Goal: Task Accomplishment & Management: Manage account settings

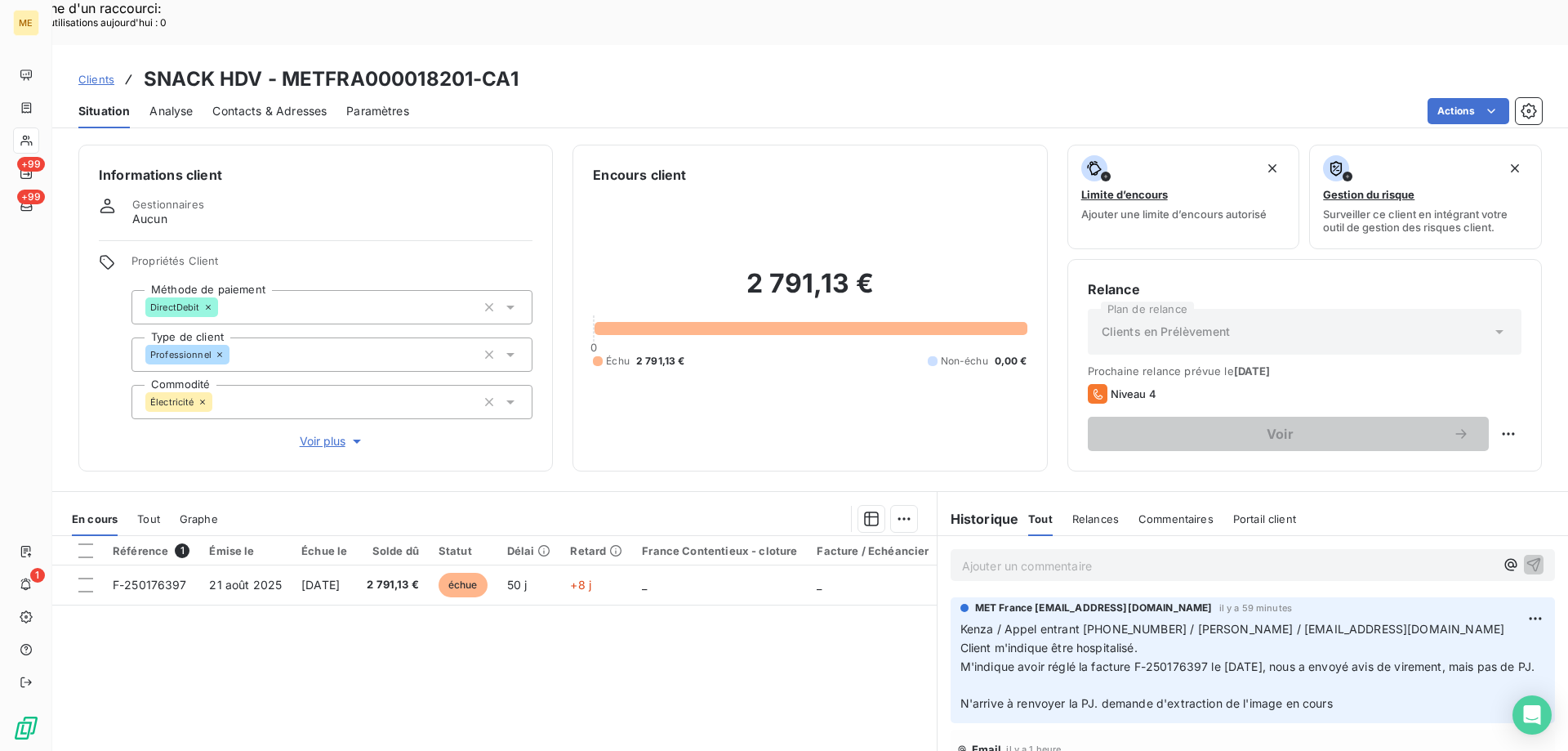
click at [353, 678] on div "Référence 1 Émise le Échue le Solde dû Statut Délai Retard France Contentieux -…" at bounding box center [495, 693] width 885 height 315
click at [1440, 603] on div "Editer" at bounding box center [1472, 610] width 91 height 26
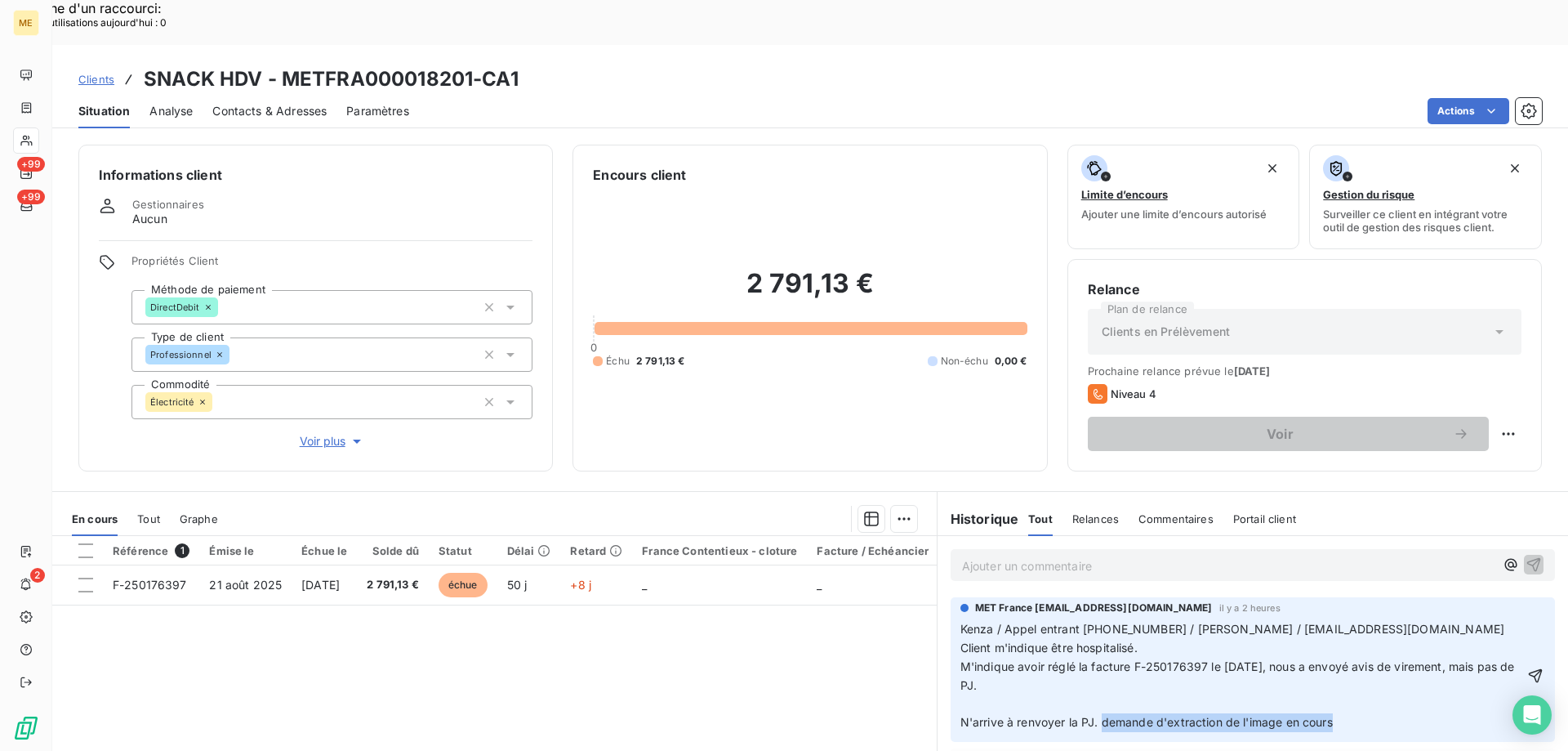
drag, startPoint x: 1365, startPoint y: 683, endPoint x: 1096, endPoint y: 675, distance: 269.1
click at [1096, 675] on p "Kenza / Appel entrant [PHONE_NUMBER] / [PERSON_NAME] / [EMAIL_ADDRESS][DOMAIN_N…" at bounding box center [1241, 676] width 563 height 112
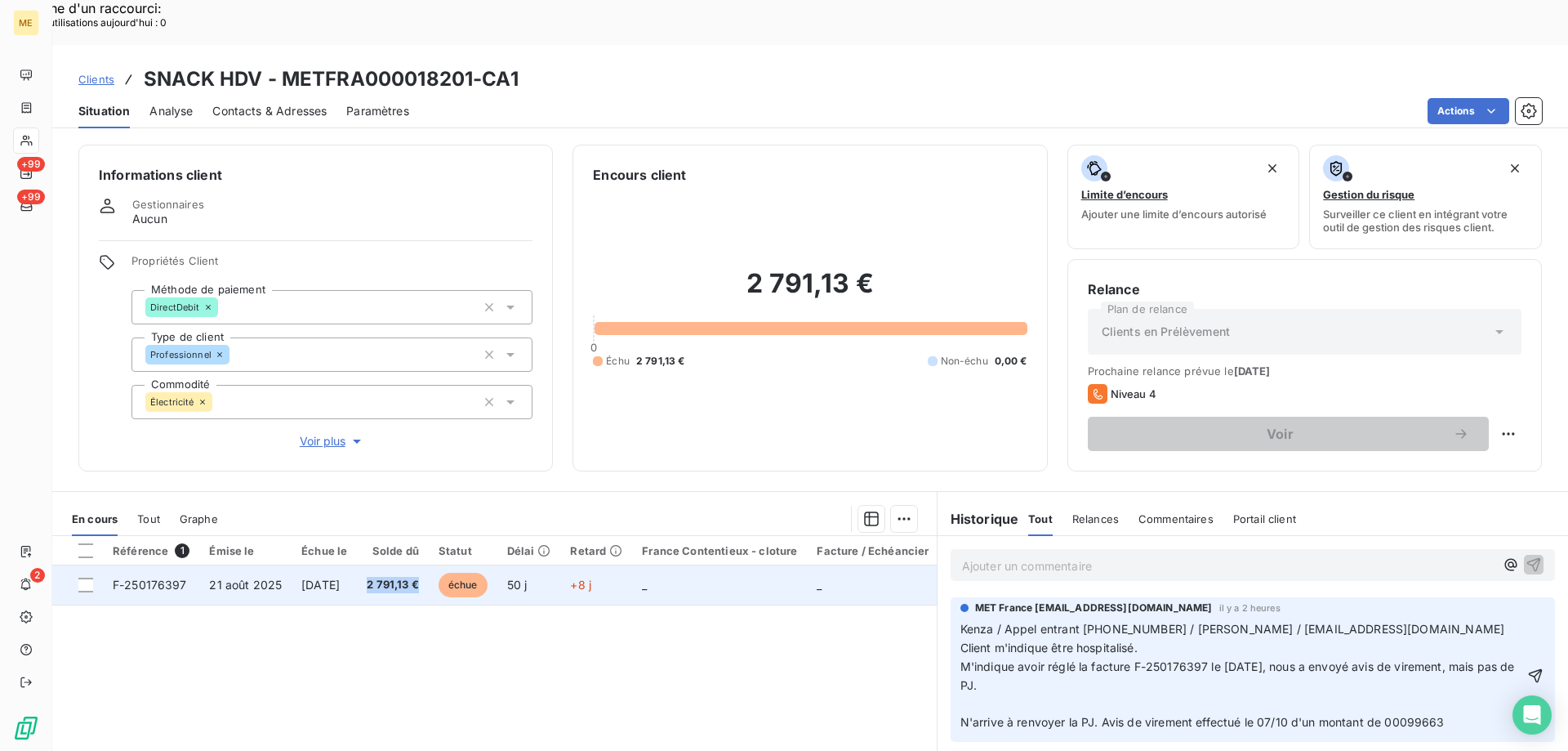
copy span "2 791,13 €"
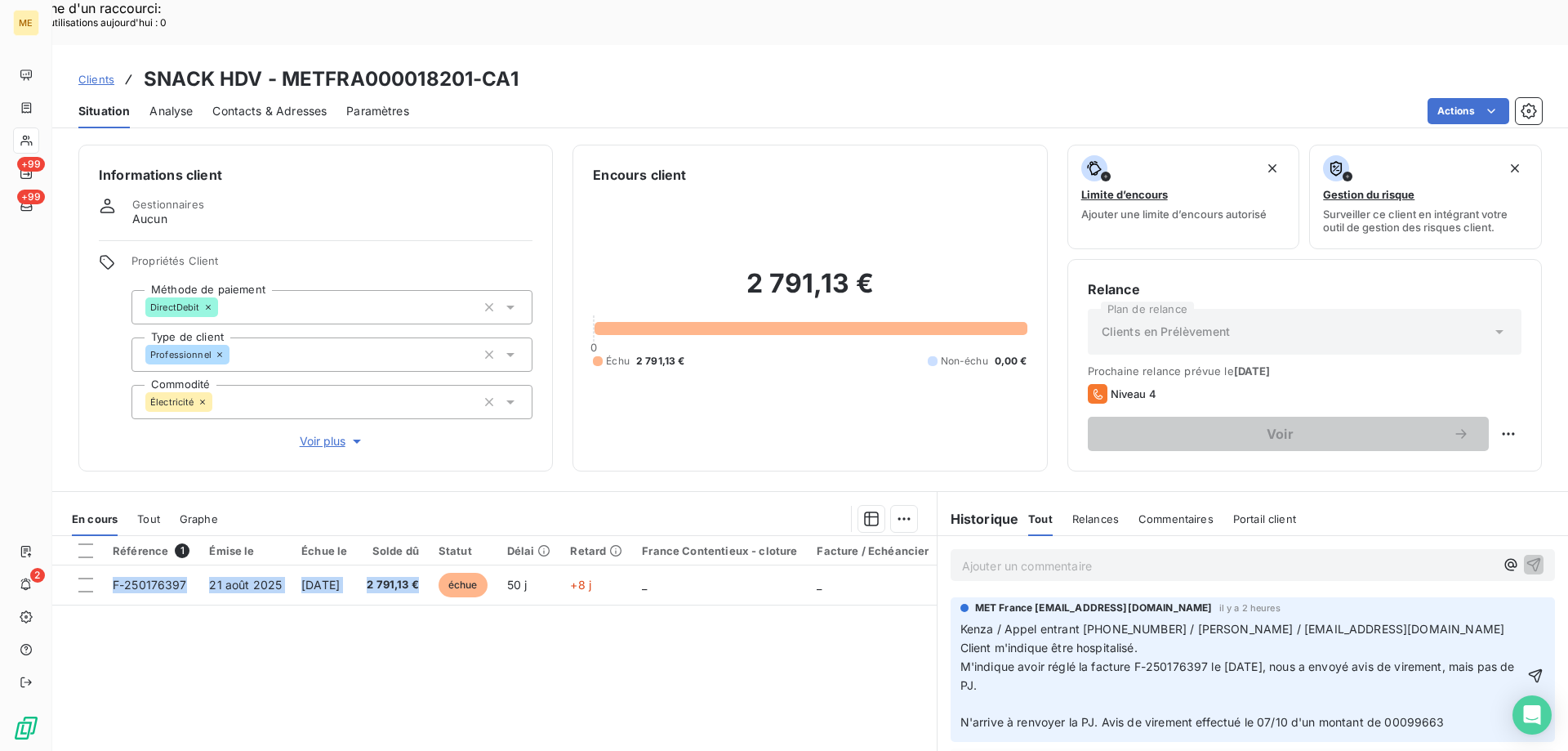
drag, startPoint x: 440, startPoint y: 540, endPoint x: 398, endPoint y: 613, distance: 84.2
click at [398, 613] on div "Référence 1 Émise le Échue le Solde dû Statut Délai Retard France Contentieux -…" at bounding box center [495, 693] width 885 height 315
click at [1377, 682] on span "Kenza / Appel entrant [PHONE_NUMBER] / [PERSON_NAME] / [EMAIL_ADDRESS][DOMAIN_N…" at bounding box center [1239, 676] width 558 height 107
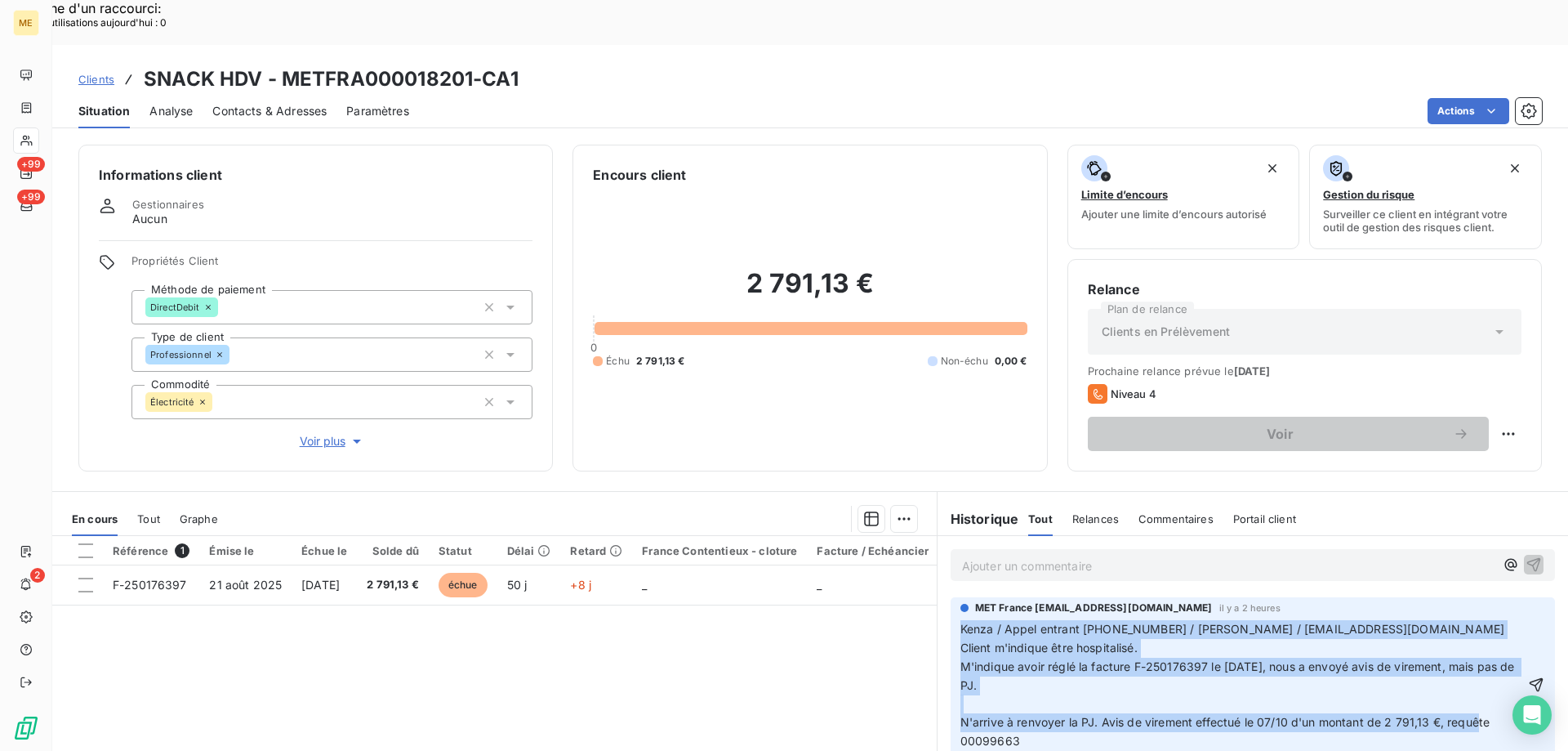
copy span "Kenza / Appel entrant [PHONE_NUMBER] / [PERSON_NAME] / [EMAIL_ADDRESS][DOMAIN_N…"
drag, startPoint x: 1020, startPoint y: 700, endPoint x: 954, endPoint y: 580, distance: 137.0
click at [960, 620] on p "Kenza / Appel entrant [PHONE_NUMBER] / [PERSON_NAME] / [EMAIL_ADDRESS][DOMAIN_N…" at bounding box center [1242, 685] width 564 height 131
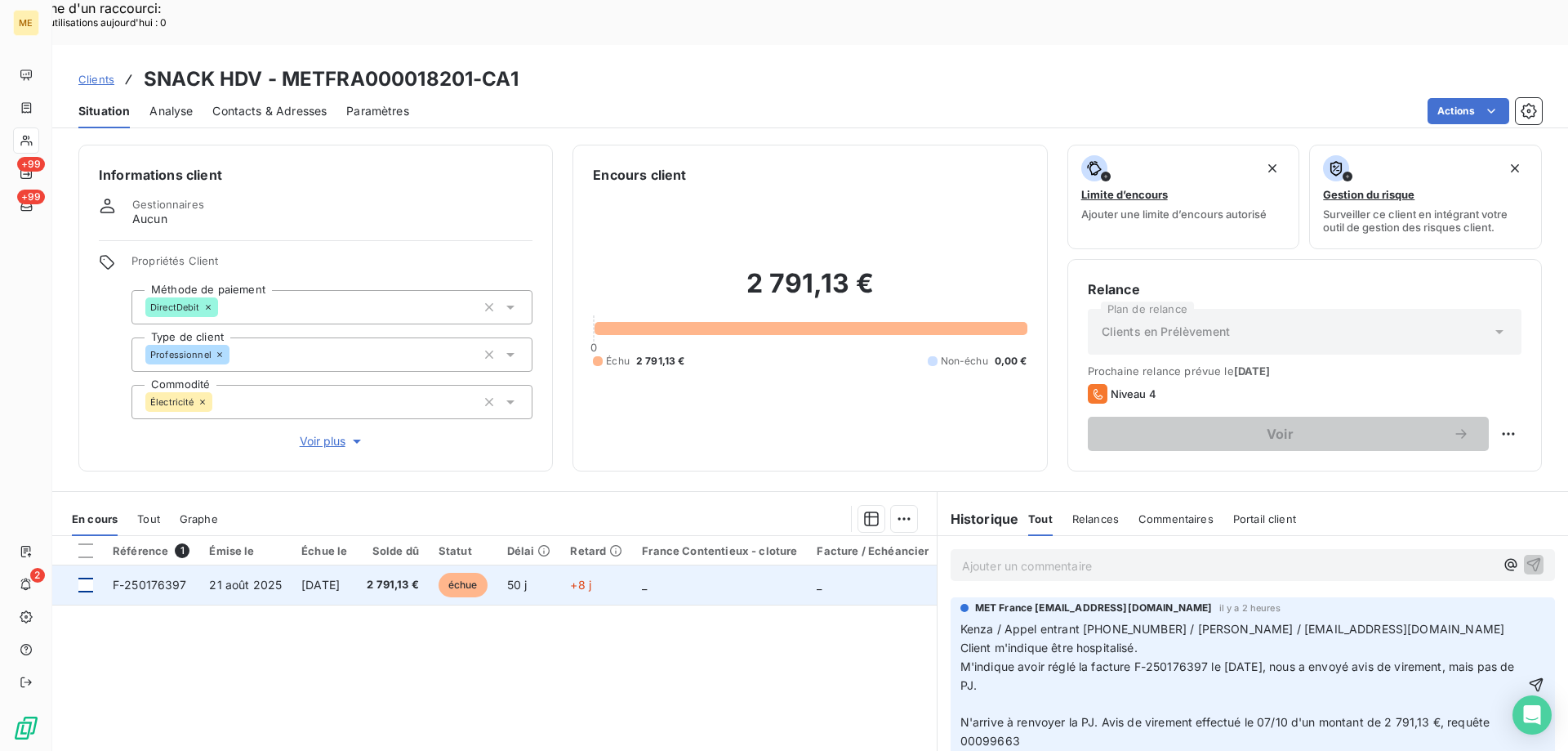
click at [85, 578] on div at bounding box center [85, 585] width 15 height 15
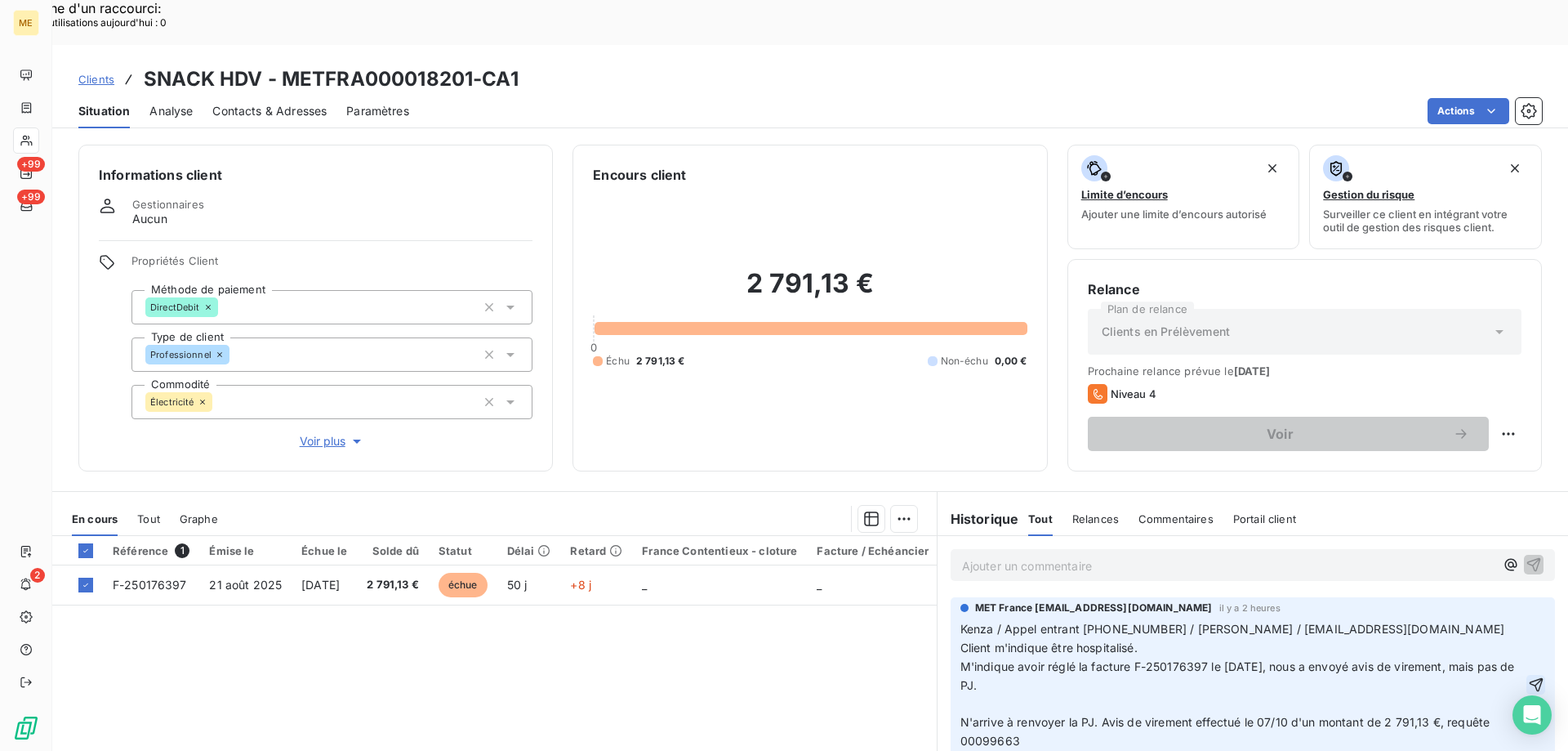
click at [1529, 678] on icon "button" at bounding box center [1536, 685] width 14 height 14
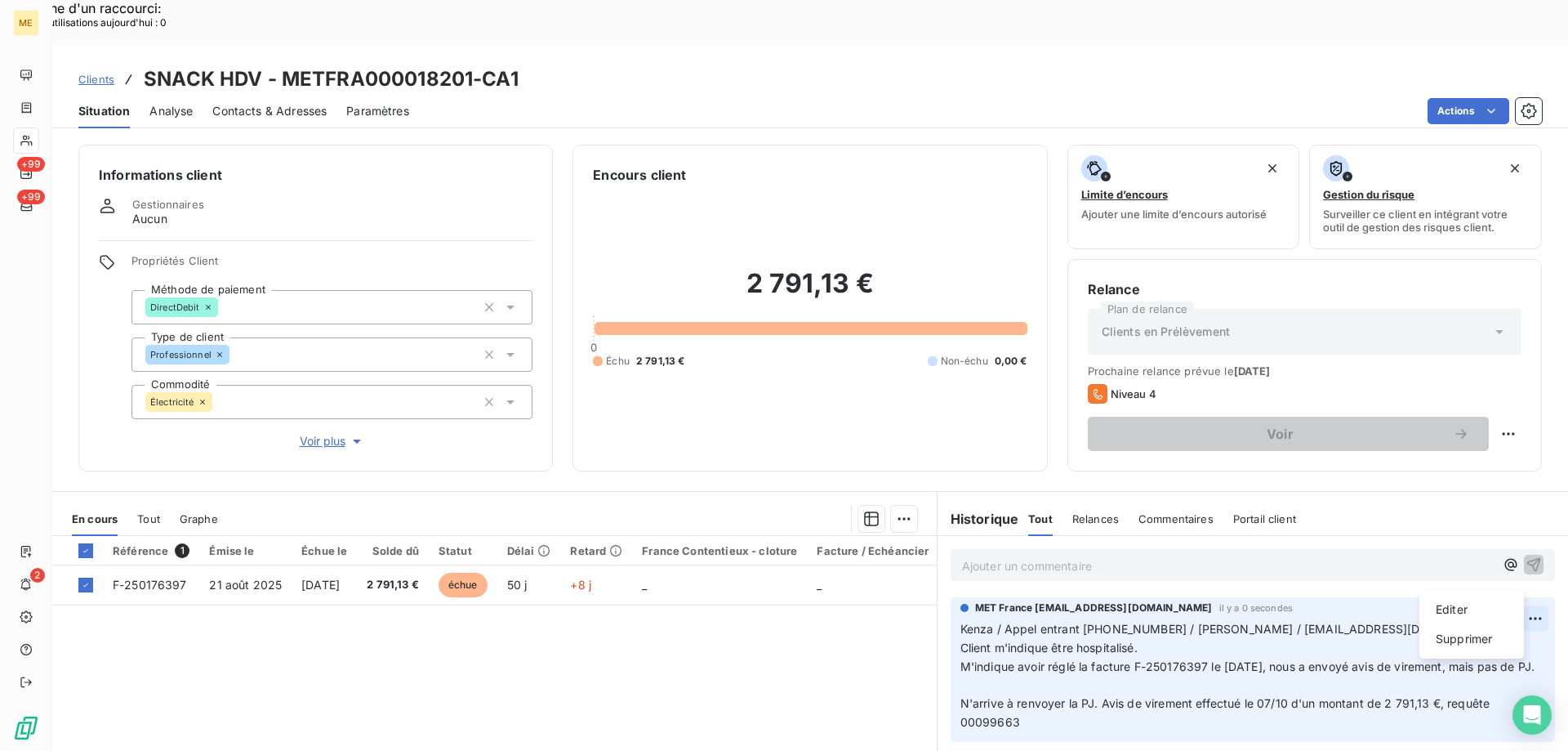
drag, startPoint x: 1480, startPoint y: 634, endPoint x: 1078, endPoint y: 620, distance: 402.2
click at [1479, 633] on div "Supprimer" at bounding box center [1472, 639] width 91 height 26
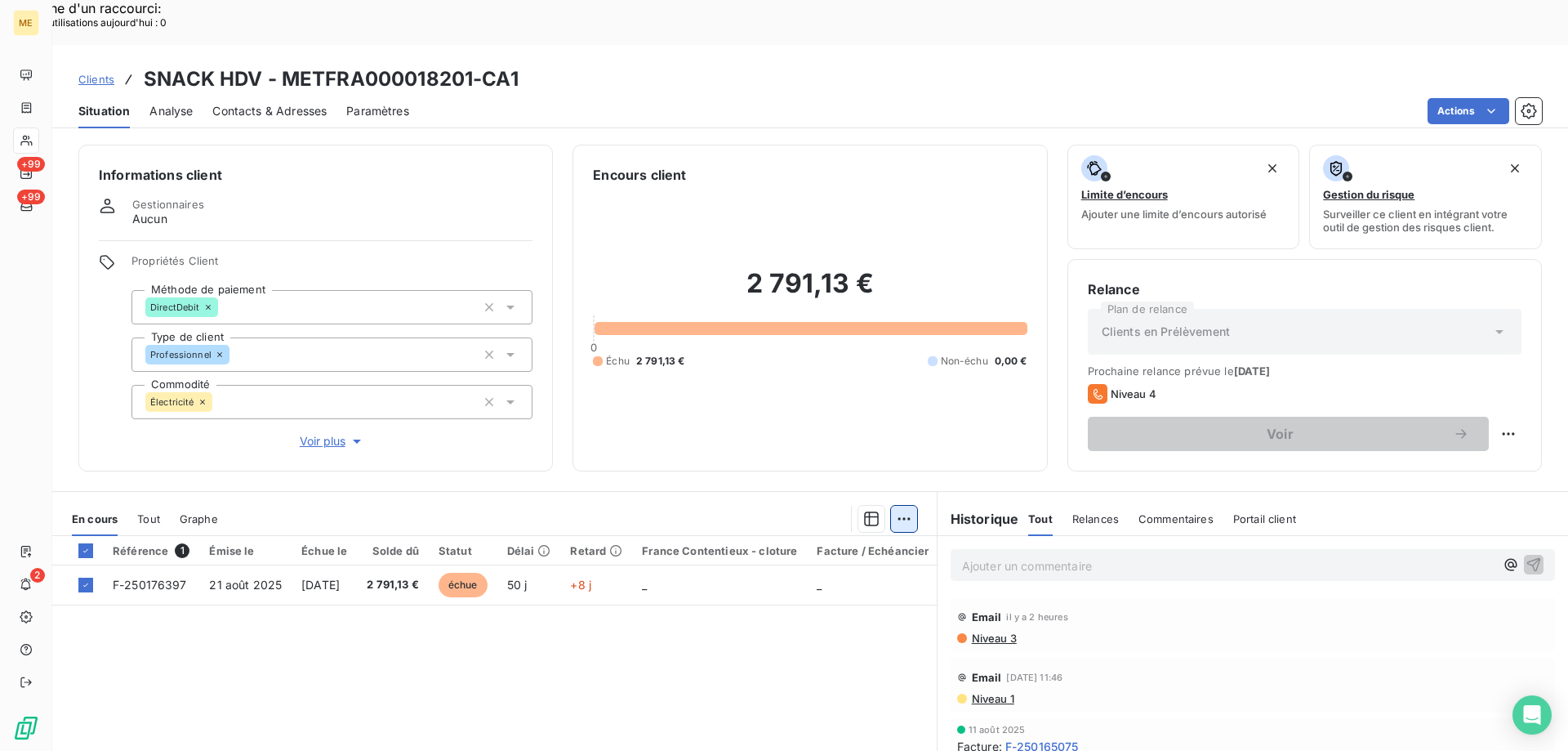
click at [794, 546] on div "Ajouter une promesse de paiement (1 facture)" at bounding box center [758, 539] width 288 height 26
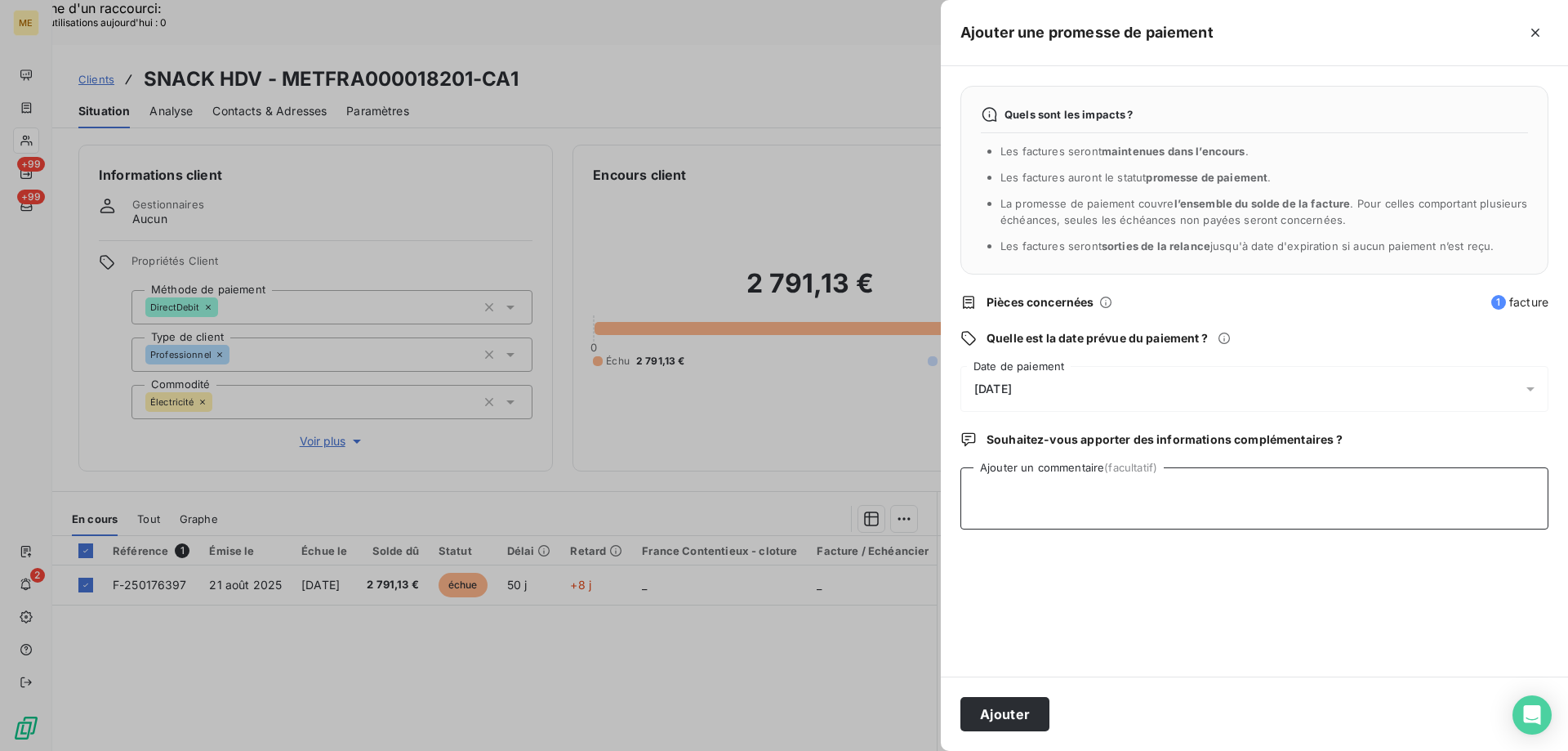
click at [1167, 485] on textarea "Ajouter un commentaire (facultatif)" at bounding box center [1254, 499] width 588 height 63
paste textarea "Kenza / Appel entrant [PHONE_NUMBER] / [PERSON_NAME] / [EMAIL_ADDRESS][DOMAIN_N…"
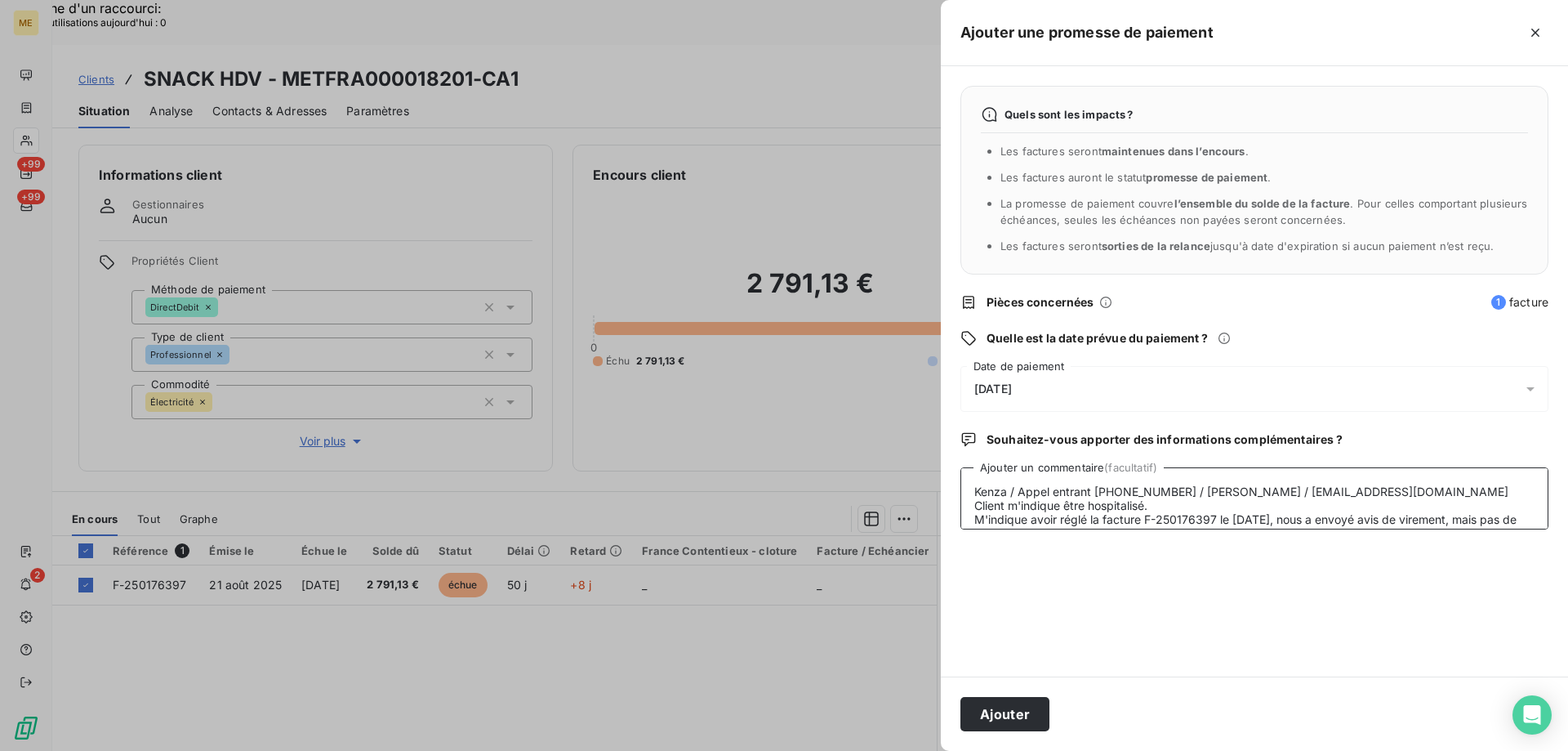
scroll to position [54, 0]
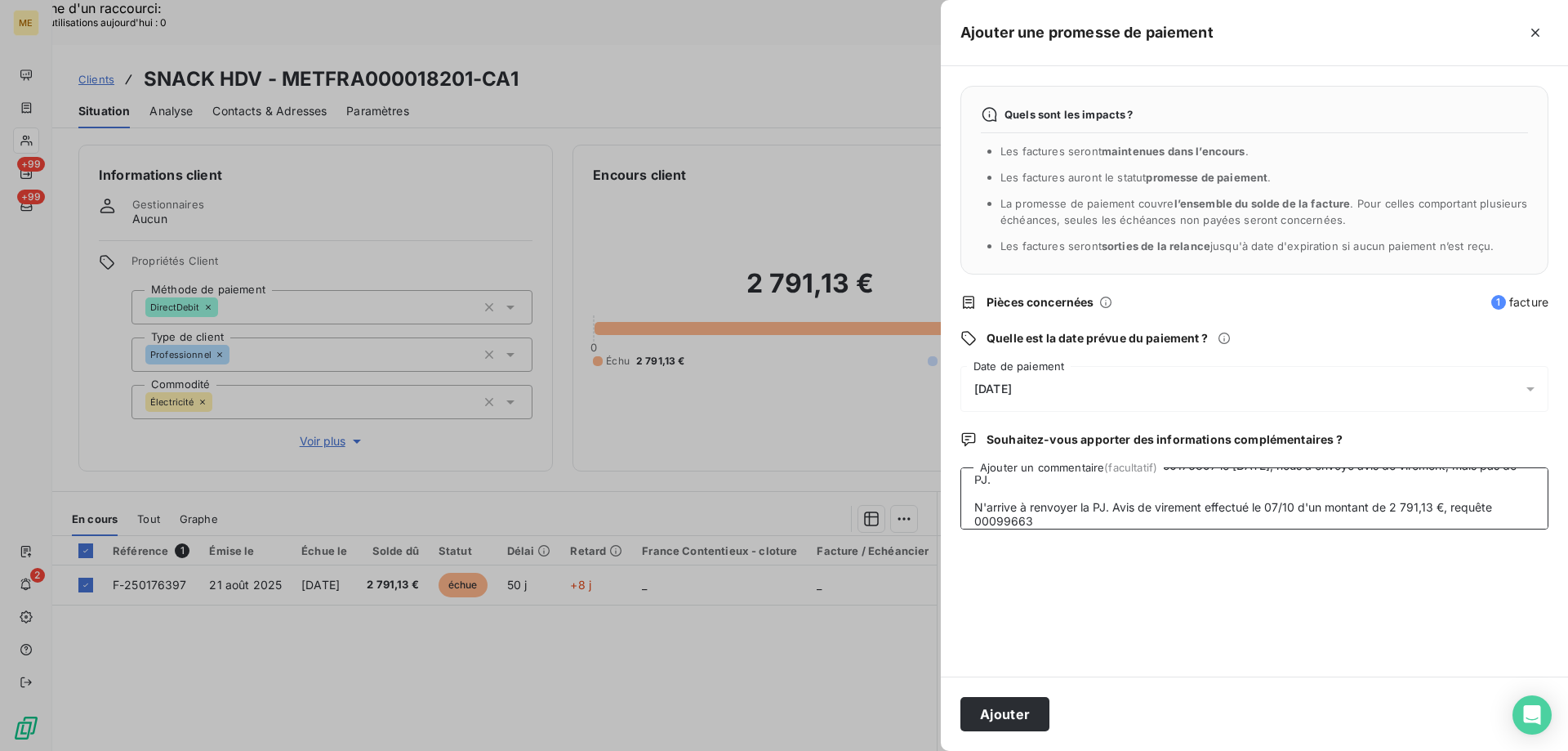
type textarea "Kenza / Appel entrant [PHONE_NUMBER] / [PERSON_NAME] / [EMAIL_ADDRESS][DOMAIN_N…"
click at [1109, 389] on div "[DATE]" at bounding box center [1254, 389] width 588 height 46
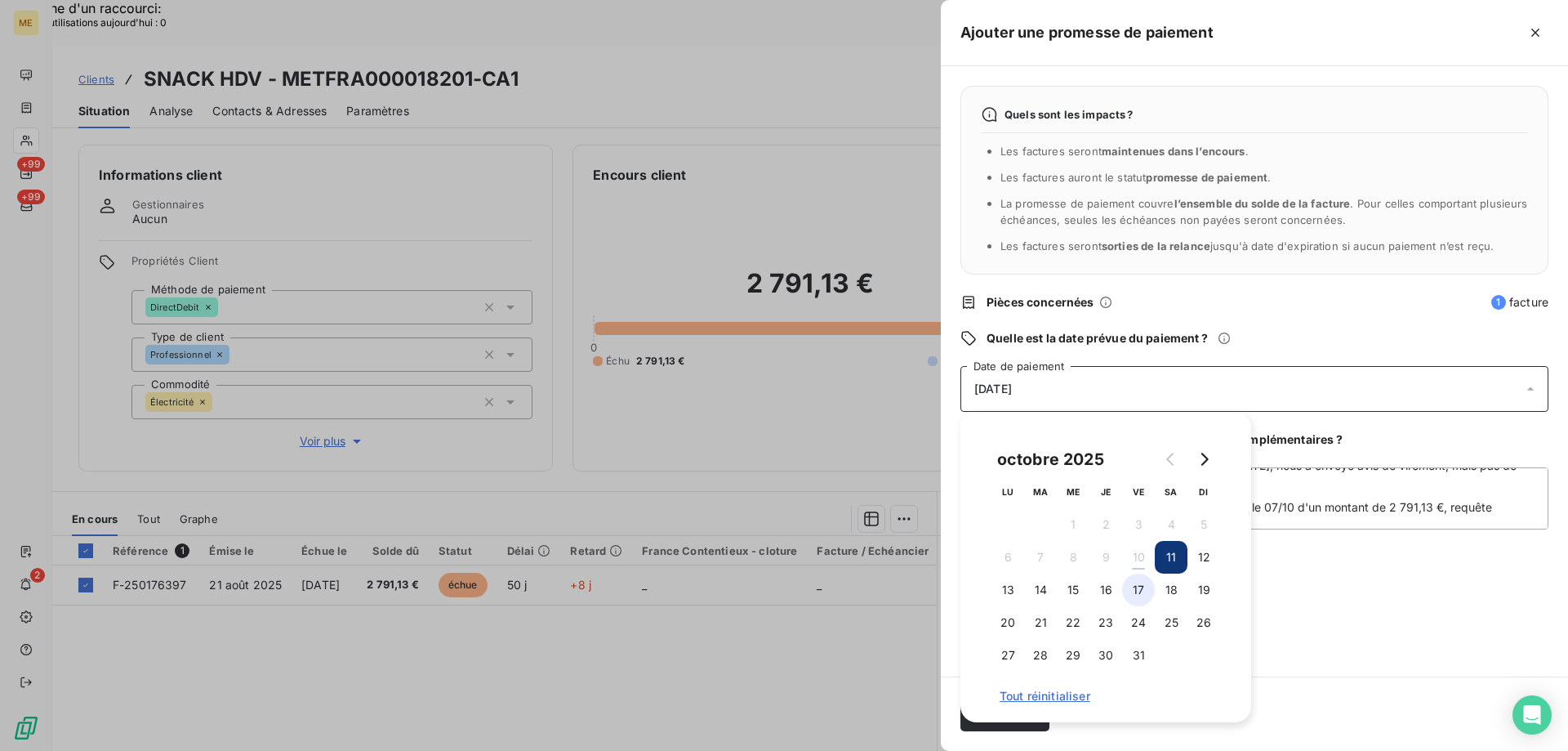
click at [1135, 594] on button "17" at bounding box center [1138, 589] width 33 height 33
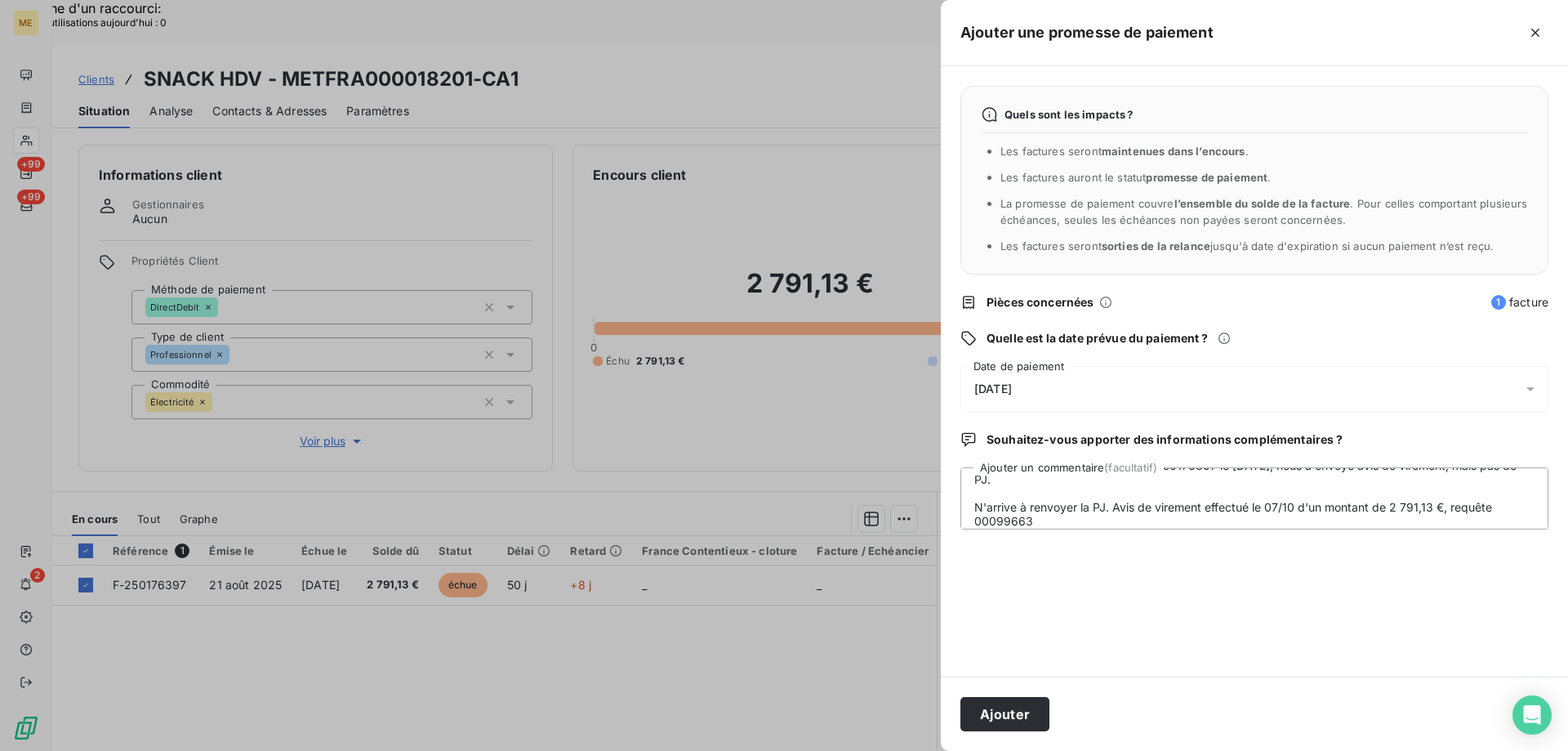
click at [1356, 597] on div "Quels sont les impacts ? Les factures seront maintenues dans l’encours . Les fa…" at bounding box center [1255, 372] width 628 height 611
click at [1005, 722] on button "Ajouter" at bounding box center [1005, 714] width 89 height 35
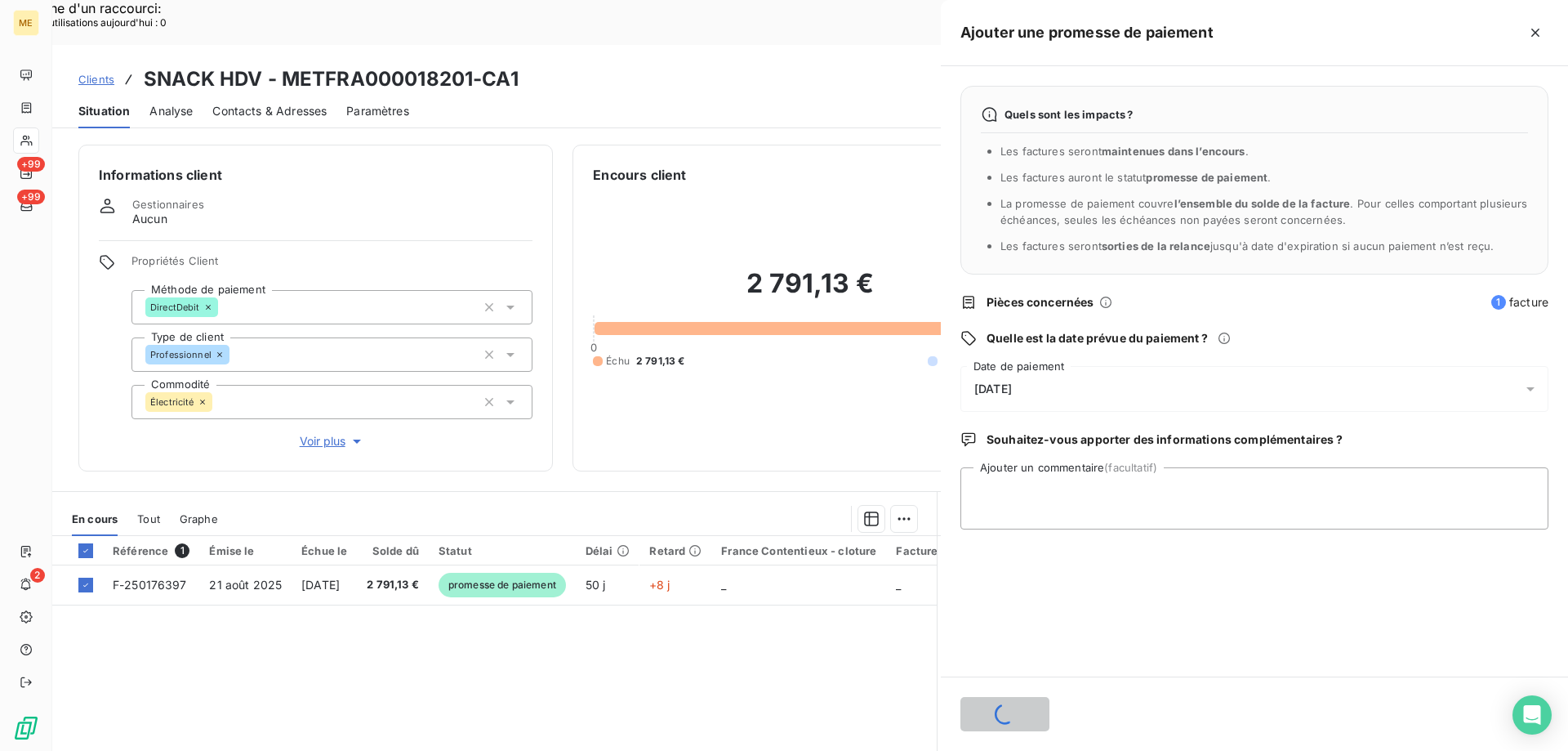
scroll to position [0, 0]
